Goal: Information Seeking & Learning: Learn about a topic

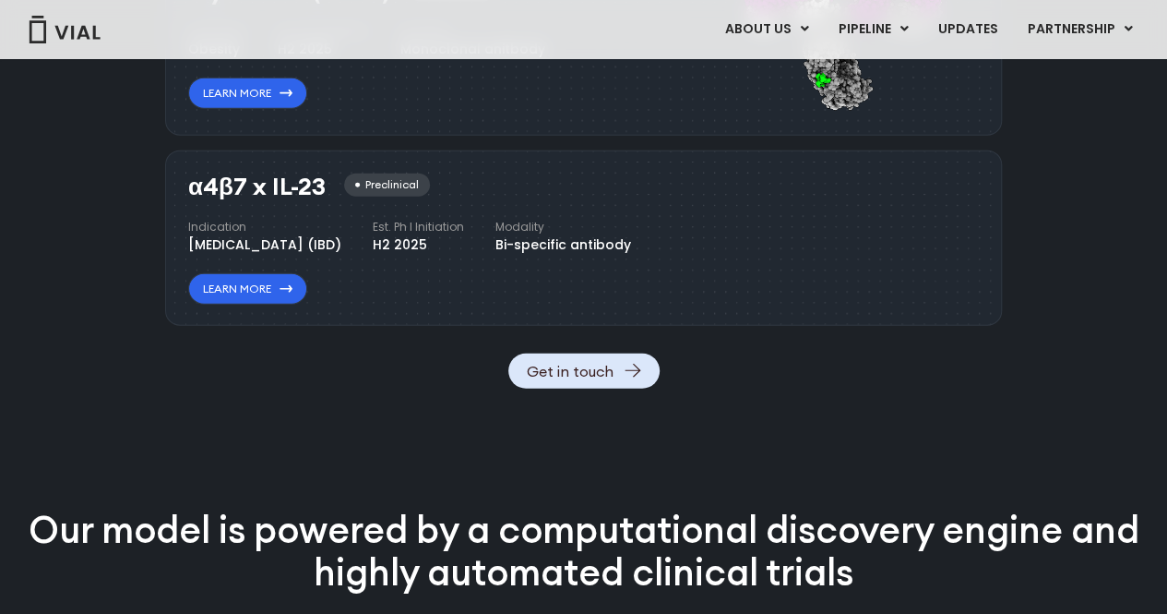
scroll to position [2087, 0]
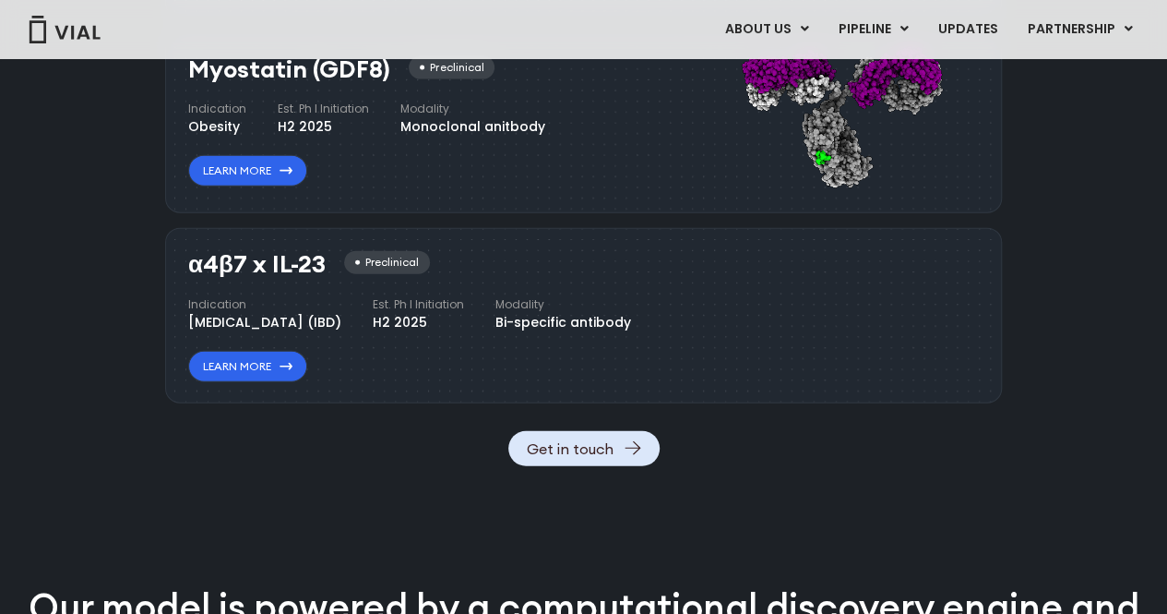
drag, startPoint x: 175, startPoint y: 259, endPoint x: 328, endPoint y: 265, distance: 153.3
click at [328, 265] on div "α4β7 x IL-23 Preclinical Indication [MEDICAL_DATA] (IBD) Est. Ph I Initiation H…" at bounding box center [583, 315] width 837 height 175
copy h3 "α4β7 x IL-23"
click at [369, 382] on div "α4β7 x IL-23 Preclinical Indication [MEDICAL_DATA] (IBD) Est. Ph I Initiation H…" at bounding box center [411, 316] width 447 height 131
click at [275, 382] on link "Learn More" at bounding box center [247, 366] width 119 height 31
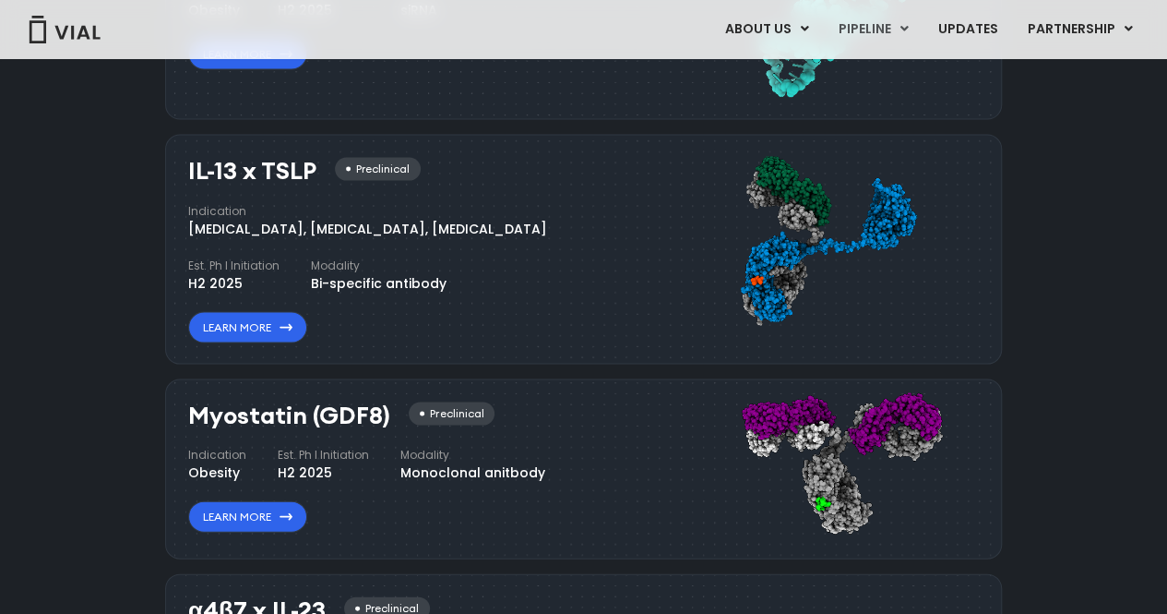
scroll to position [2130, 0]
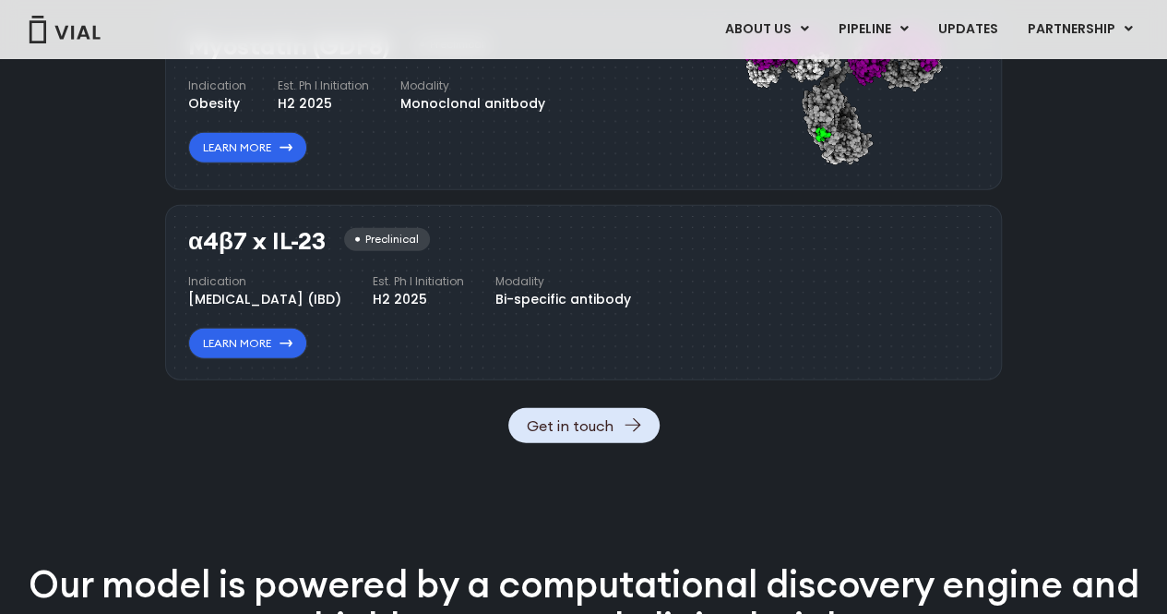
drag, startPoint x: 184, startPoint y: 239, endPoint x: 324, endPoint y: 231, distance: 140.5
click at [324, 231] on div "α4β7 x IL-23 Preclinical Indication [MEDICAL_DATA] (IBD) Est. Ph I Initiation H…" at bounding box center [583, 292] width 837 height 175
copy h3 "α4β7 x IL-23"
click at [564, 309] on div "Indication [MEDICAL_DATA] (IBD) Est. Ph I Initiation H2 2025 Modality Bi-specif…" at bounding box center [409, 291] width 443 height 36
drag, startPoint x: 325, startPoint y: 235, endPoint x: 181, endPoint y: 223, distance: 144.4
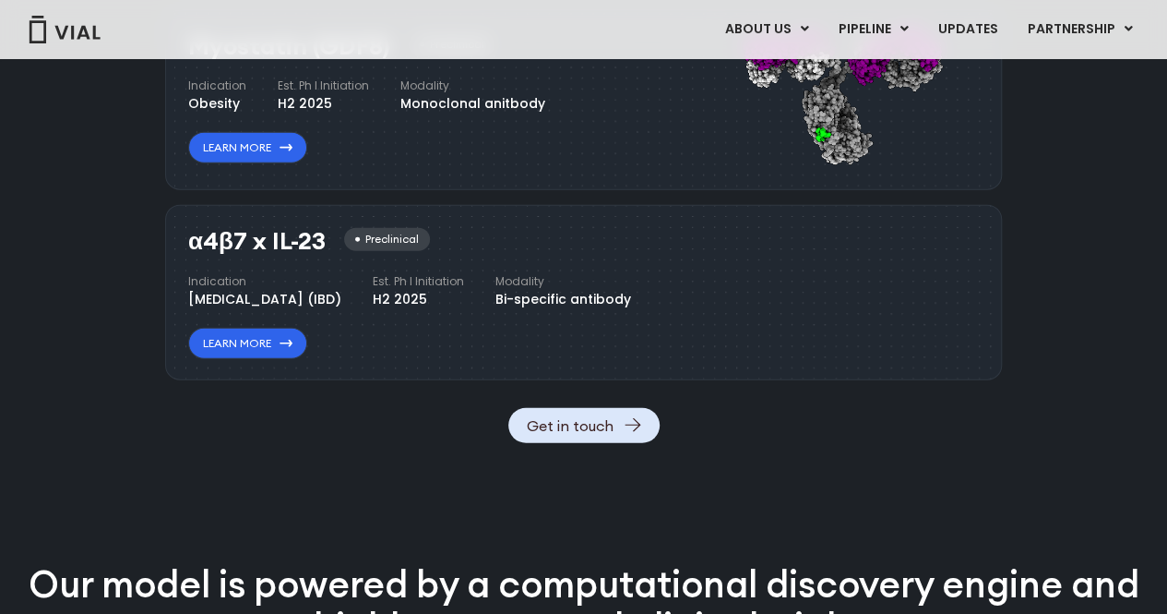
click at [181, 222] on div "α4β7 x IL-23 Preclinical Indication [MEDICAL_DATA] (IBD) Est. Ph I Initiation H…" at bounding box center [583, 292] width 837 height 175
copy h3 "α4β7 x IL-23"
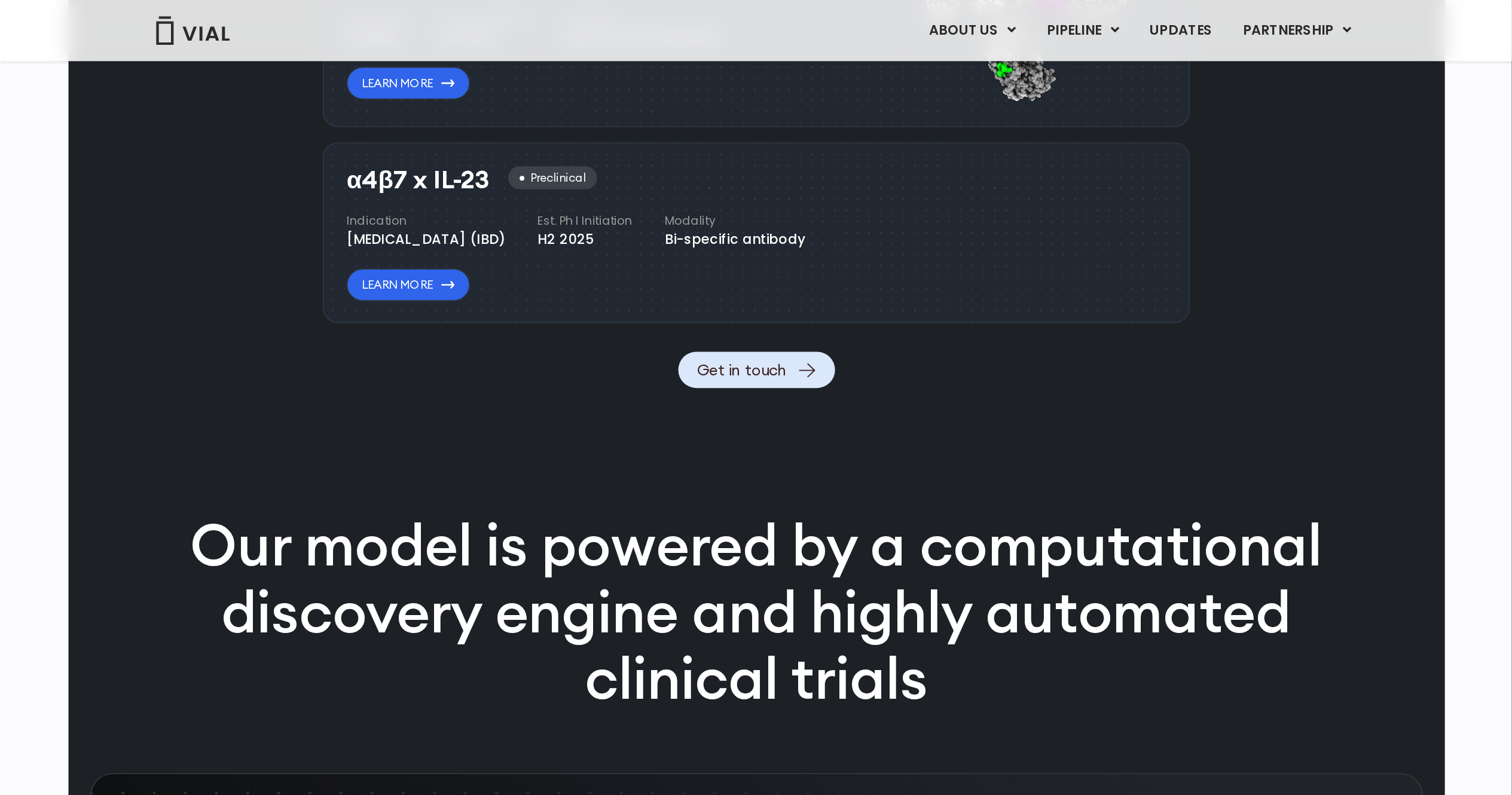
scroll to position [1383, 0]
